Goal: Task Accomplishment & Management: Manage account settings

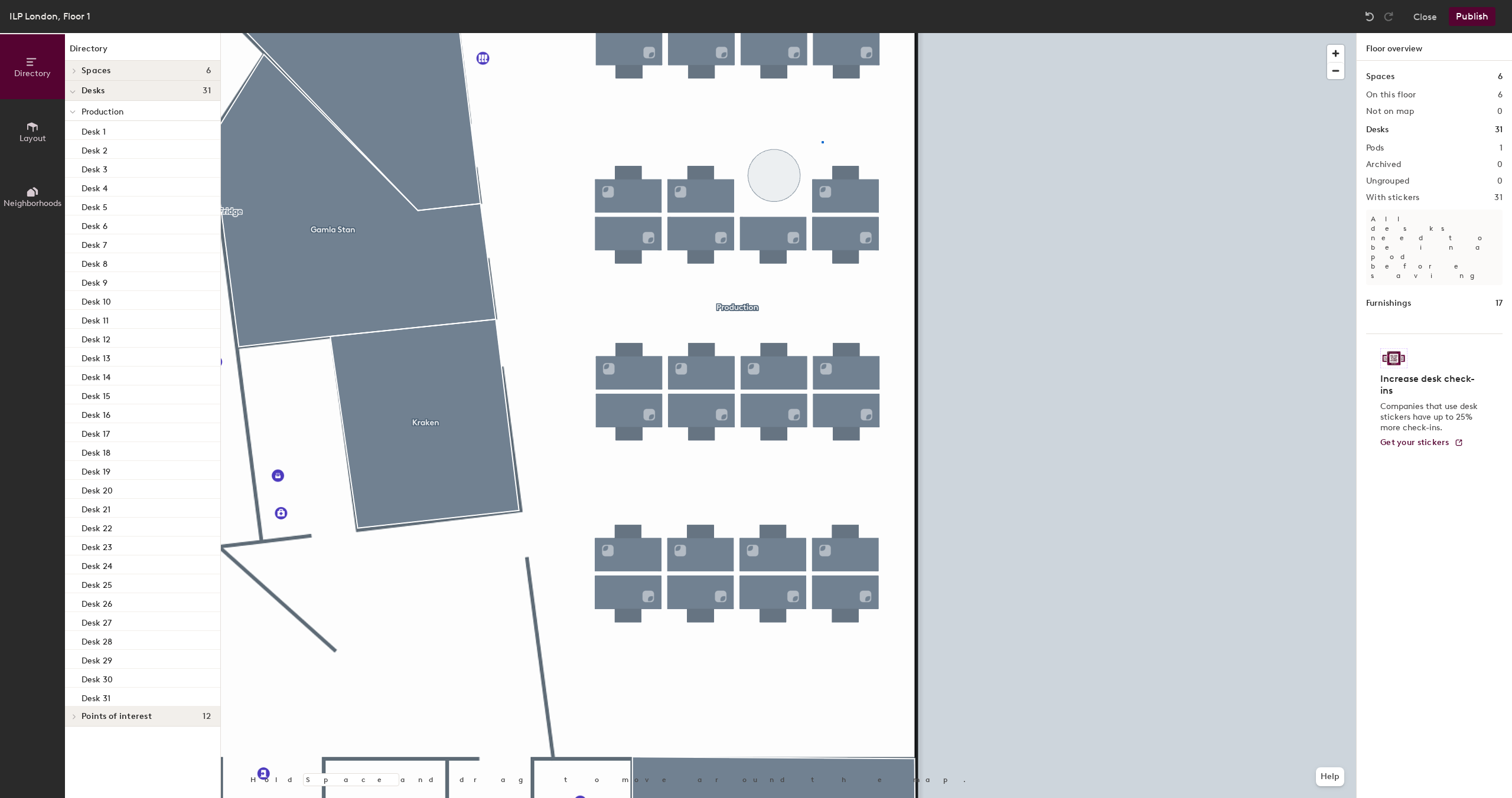
click at [822, 33] on div at bounding box center [788, 33] width 1135 height 0
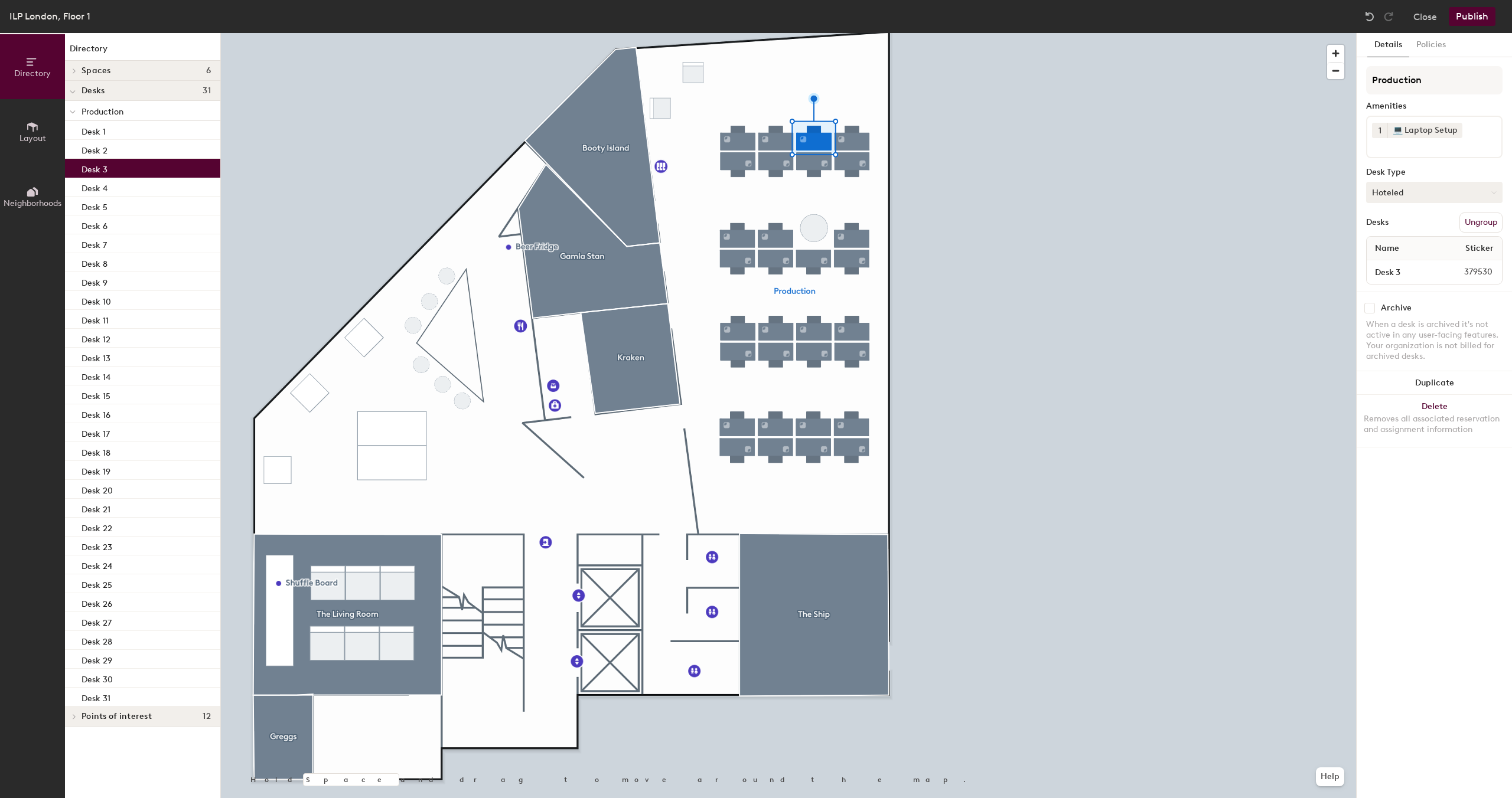
click at [1440, 192] on button "Hoteled" at bounding box center [1434, 192] width 137 height 21
click at [1399, 227] on div "Assigned" at bounding box center [1426, 229] width 118 height 18
click at [1429, 48] on button "Policies" at bounding box center [1431, 45] width 44 height 24
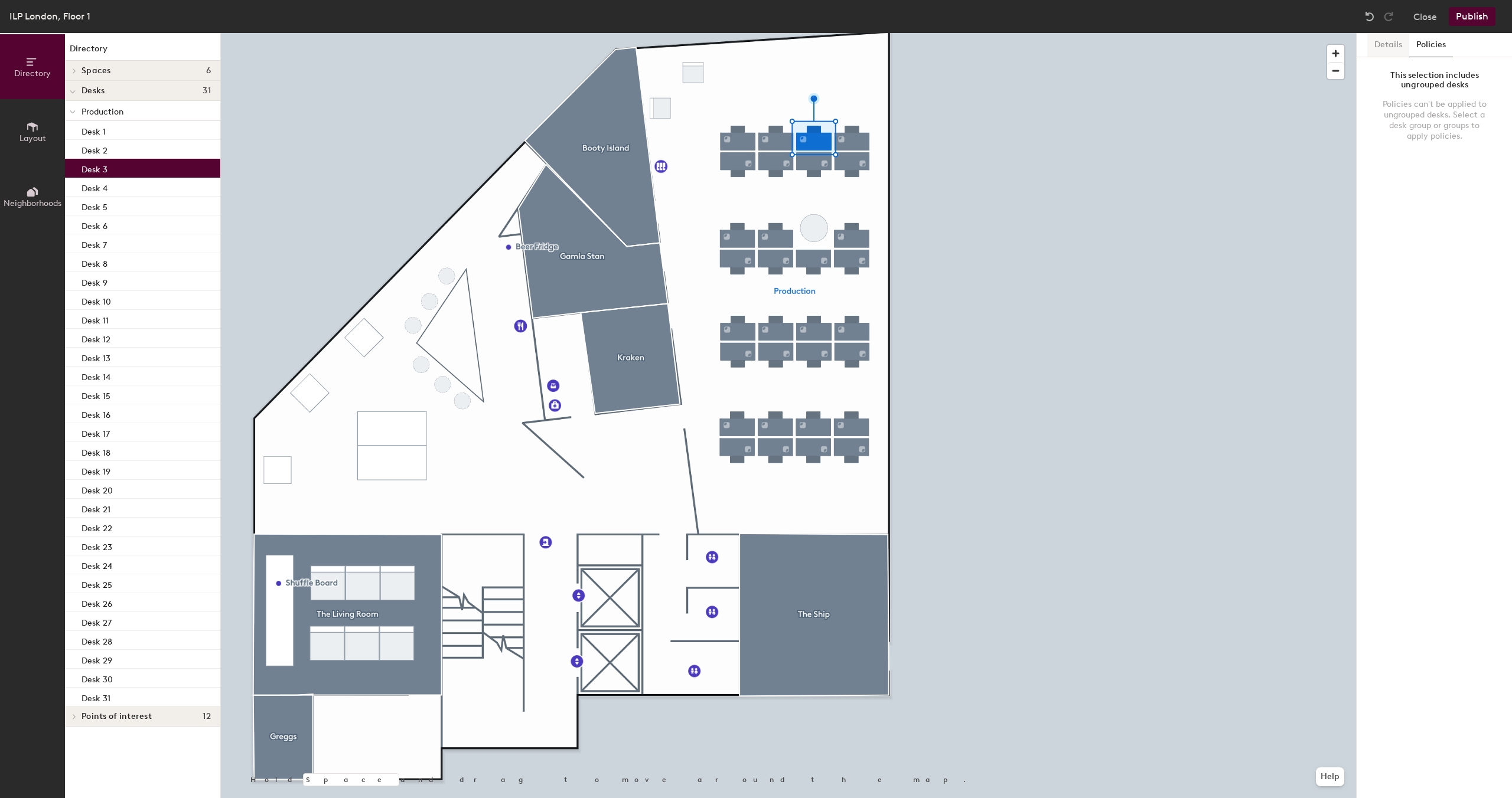
click at [1391, 50] on button "Details" at bounding box center [1388, 45] width 42 height 24
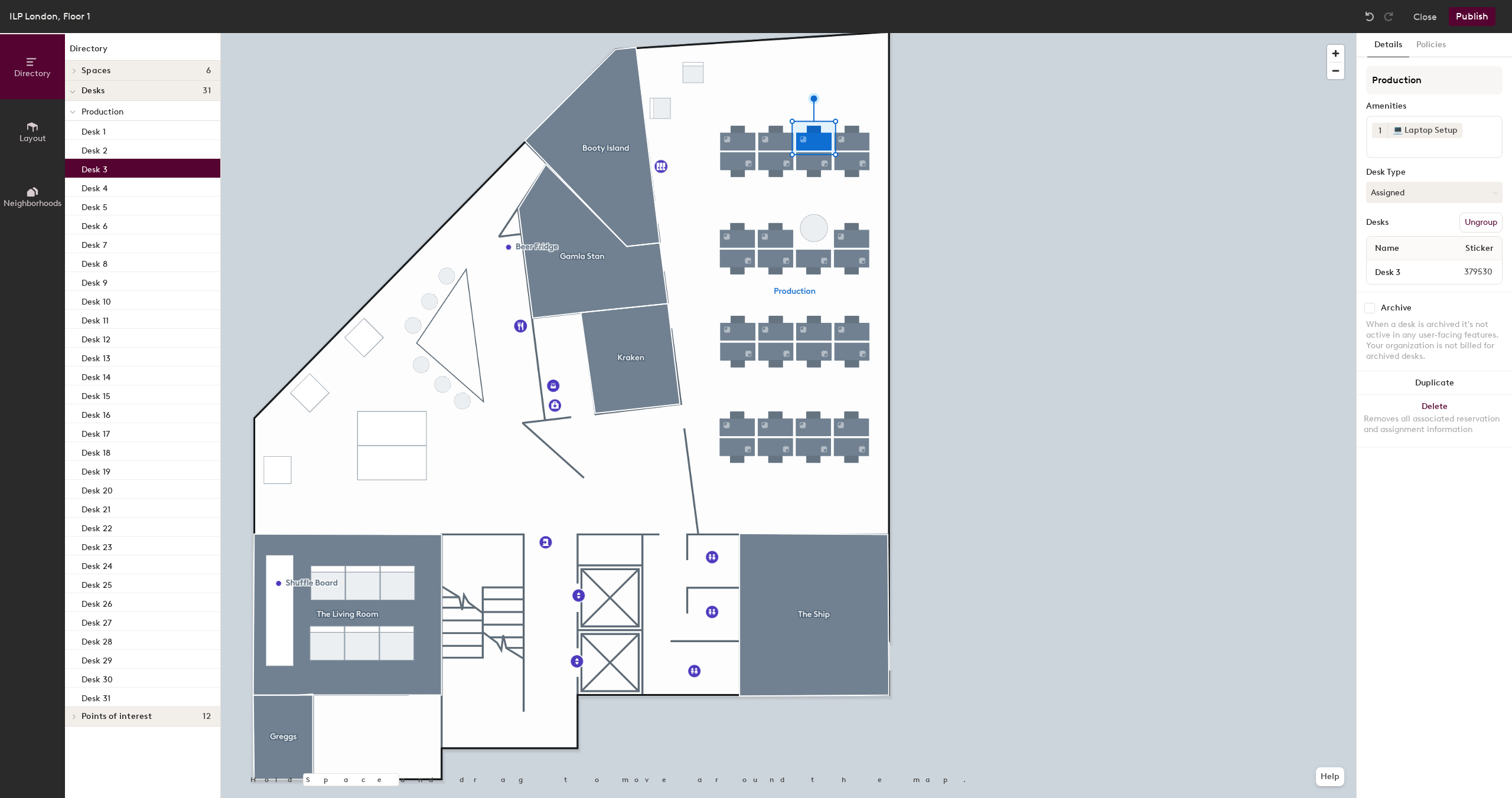
click at [1481, 17] on button "Publish" at bounding box center [1472, 17] width 47 height 19
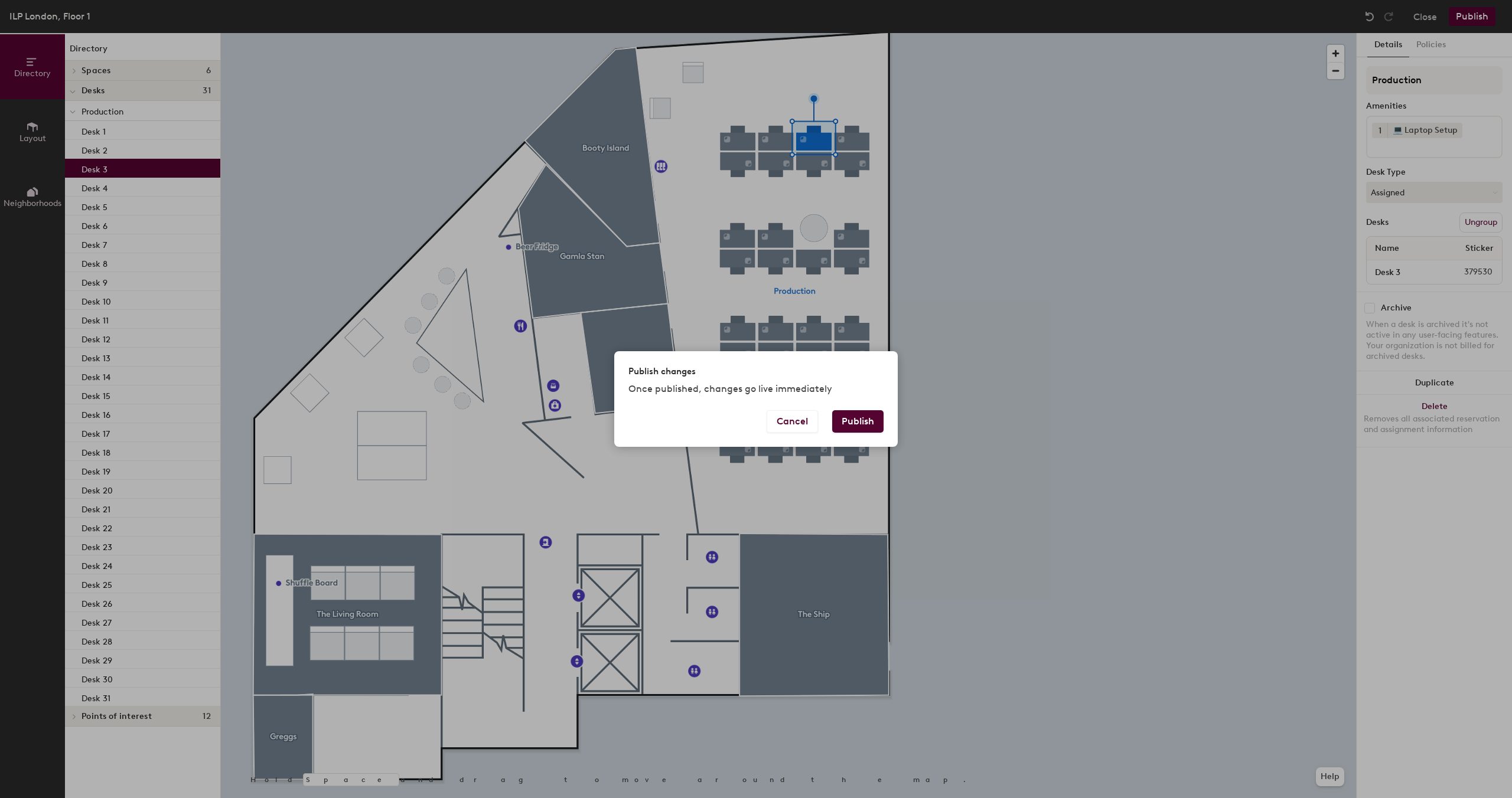
click at [862, 425] on button "Publish" at bounding box center [858, 421] width 51 height 23
